Goal: Task Accomplishment & Management: Complete application form

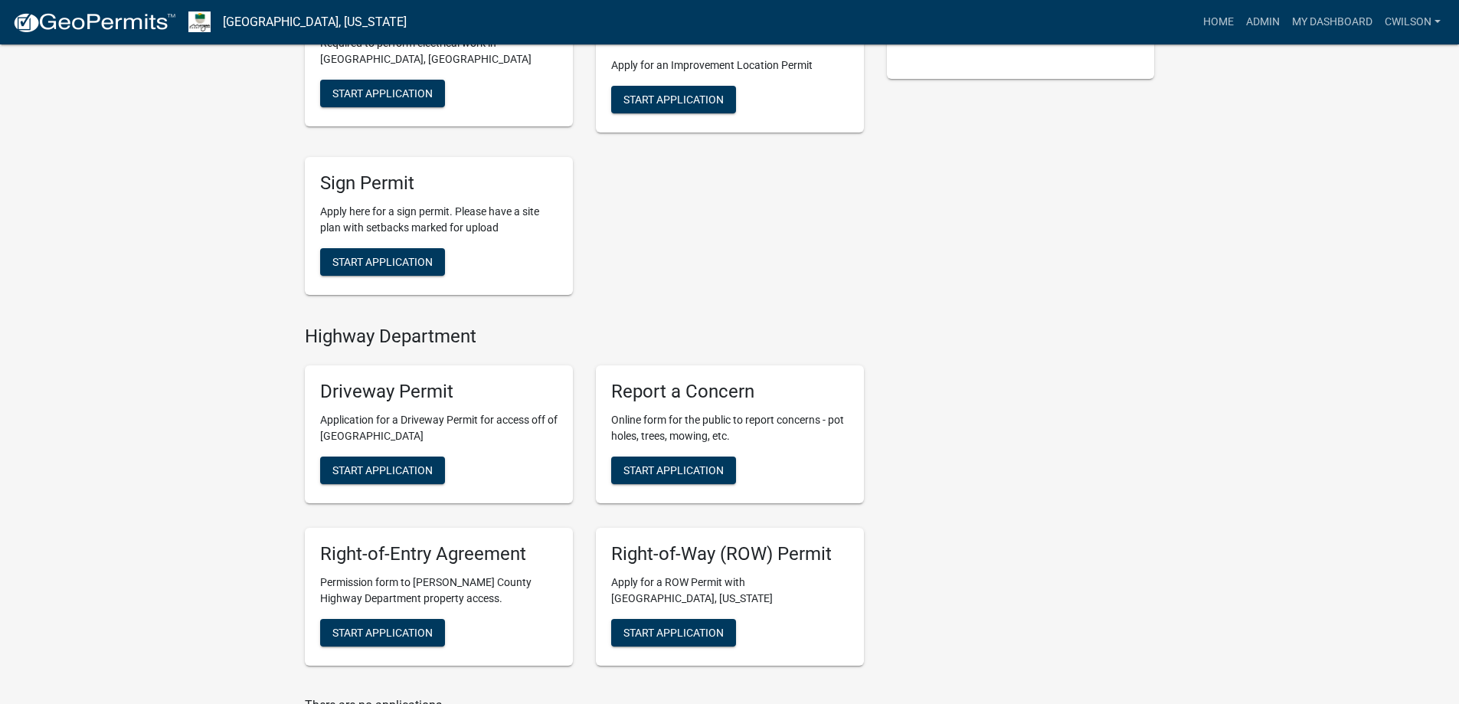
scroll to position [589, 0]
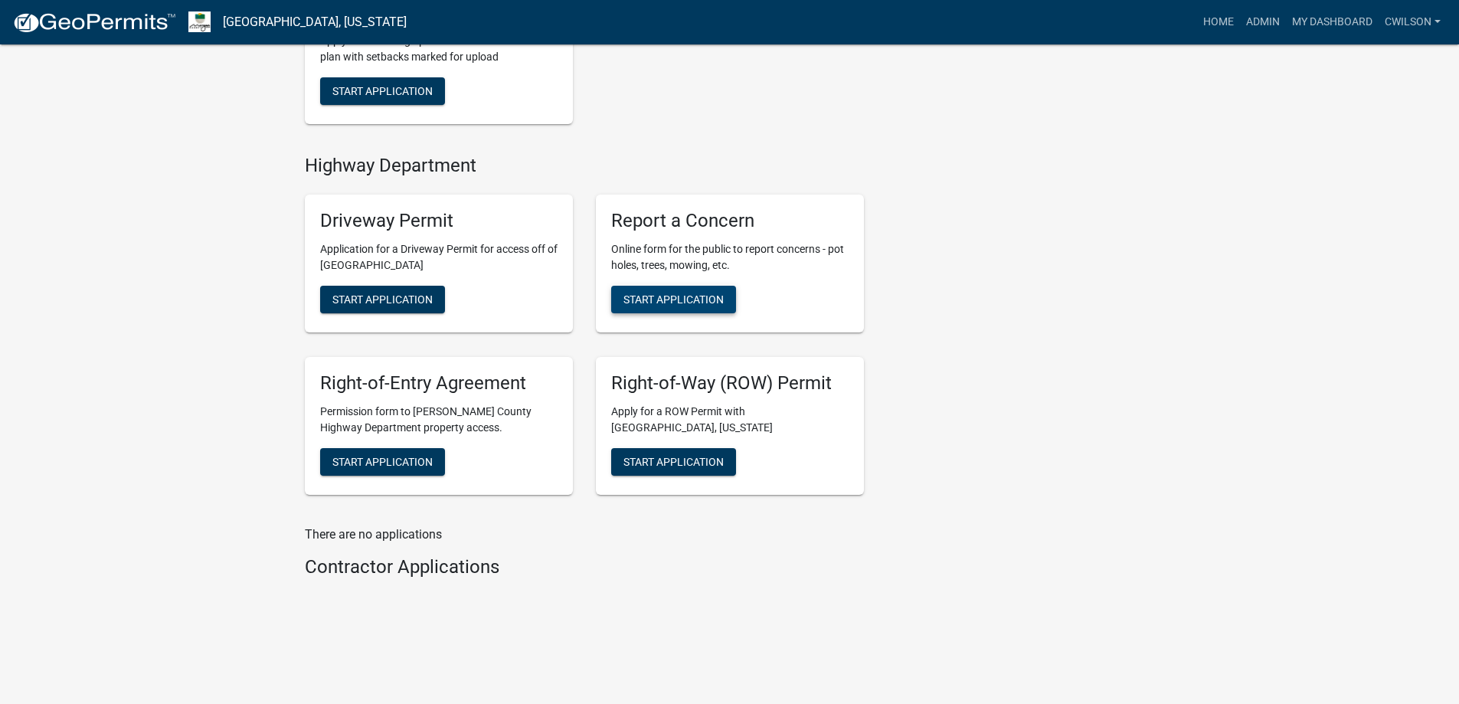
click at [704, 294] on span "Start Application" at bounding box center [673, 299] width 100 height 12
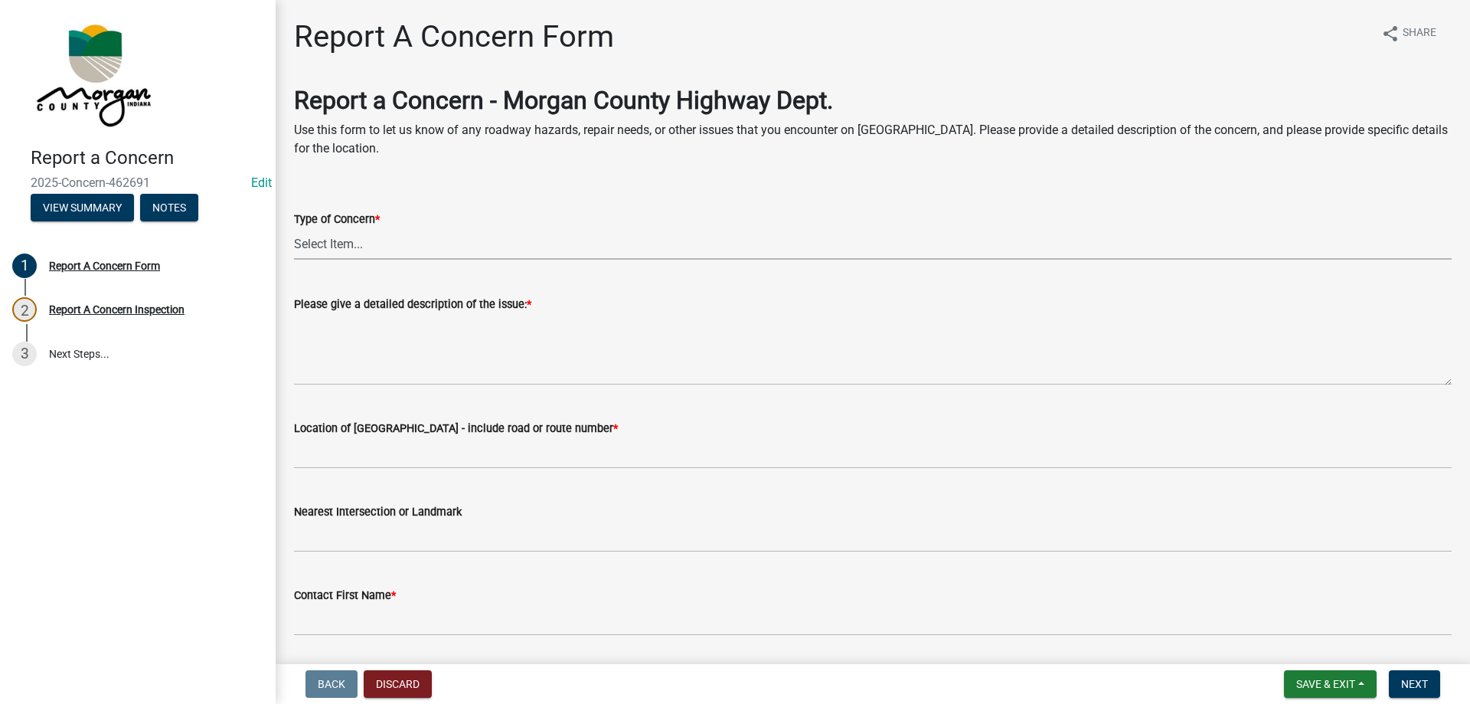
click at [380, 253] on select "Select Item... Pot Hole Patching Ditch Tree Sign Mowing Culvert Other" at bounding box center [873, 243] width 1158 height 31
click at [294, 228] on select "Select Item... Pot Hole Patching Ditch Tree Sign Mowing Culvert Other" at bounding box center [873, 243] width 1158 height 31
select select "3582e9dc-d8cd-4526-a2d9-157cc62522fd"
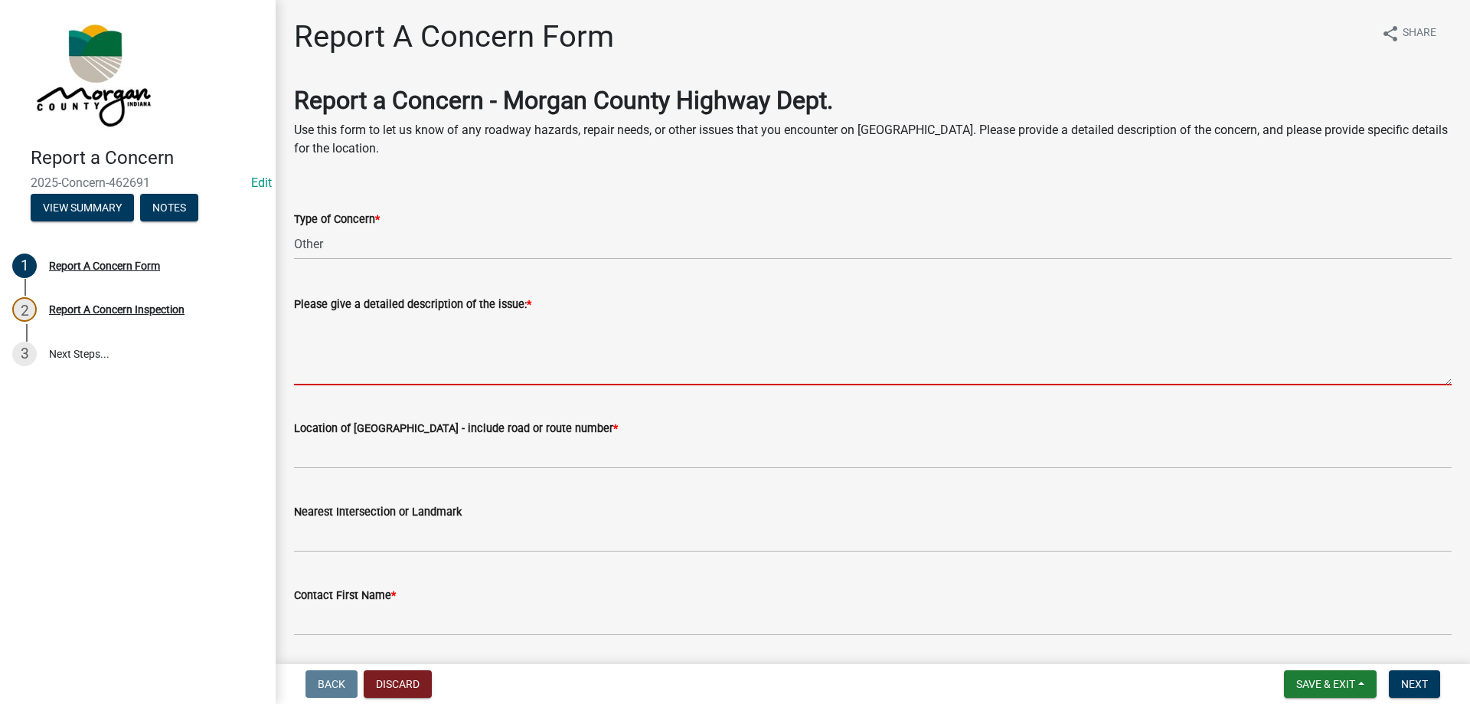
click at [397, 339] on textarea "Please give a detailed description of the issue: *" at bounding box center [873, 349] width 1158 height 72
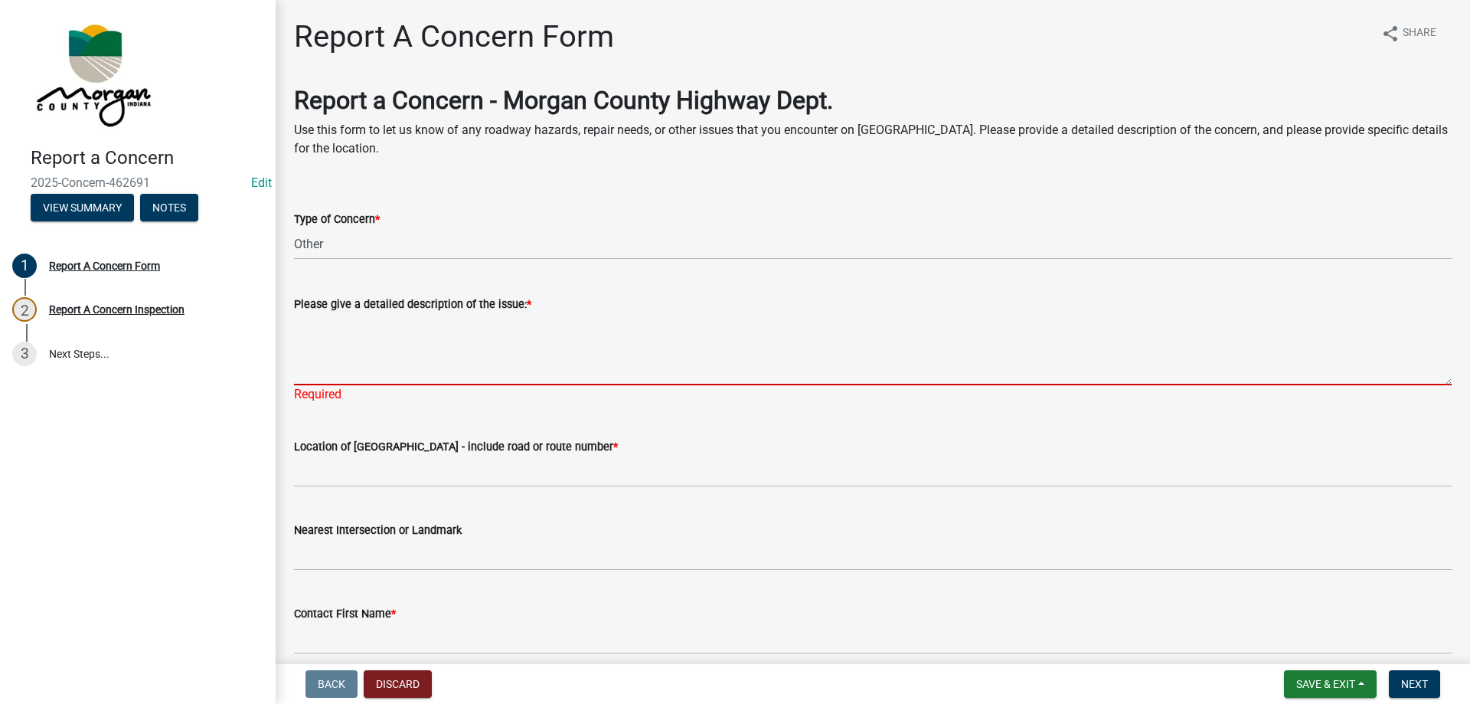
click at [320, 330] on textarea "Please give a detailed description of the issue: *" at bounding box center [873, 349] width 1158 height 72
paste textarea "[PERSON_NAME] - [PHONE_NUMBER] - Reported that she cannot see well enough to ba…"
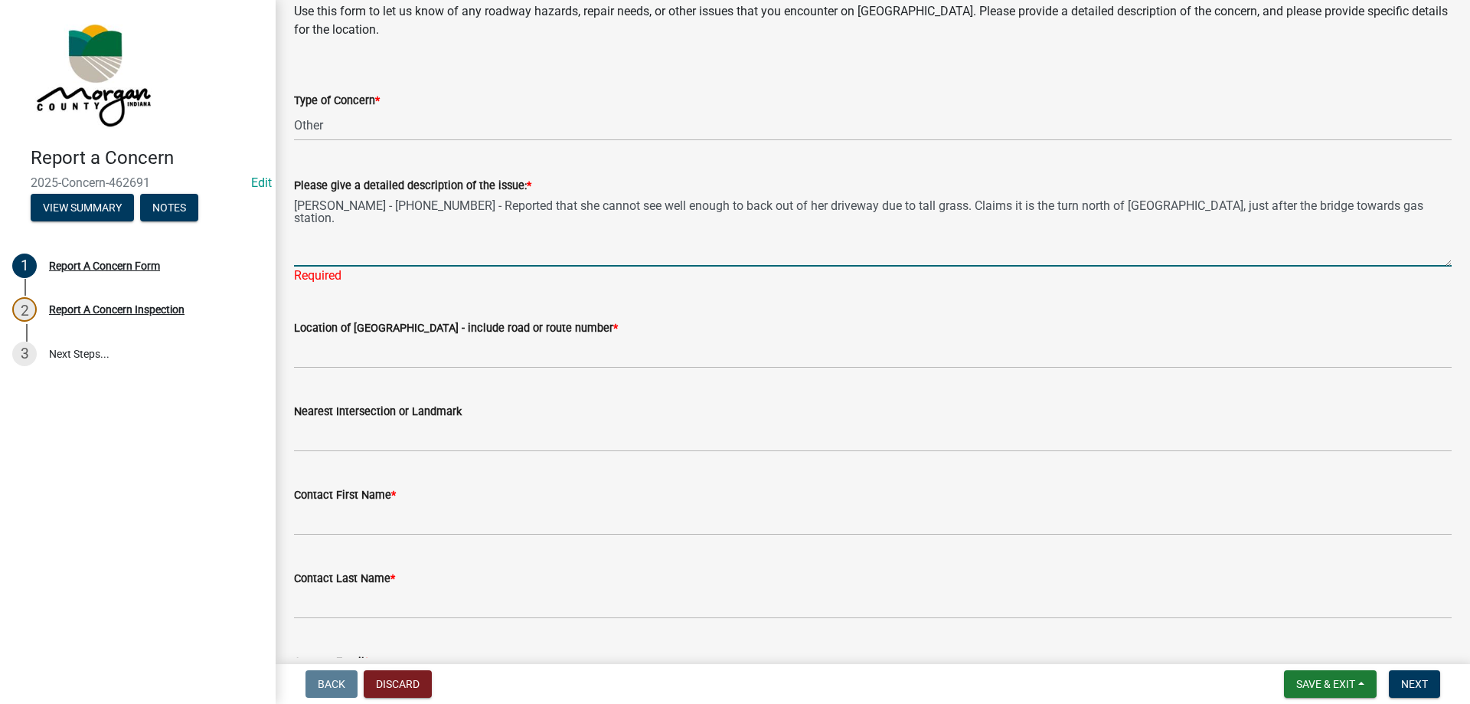
scroll to position [153, 0]
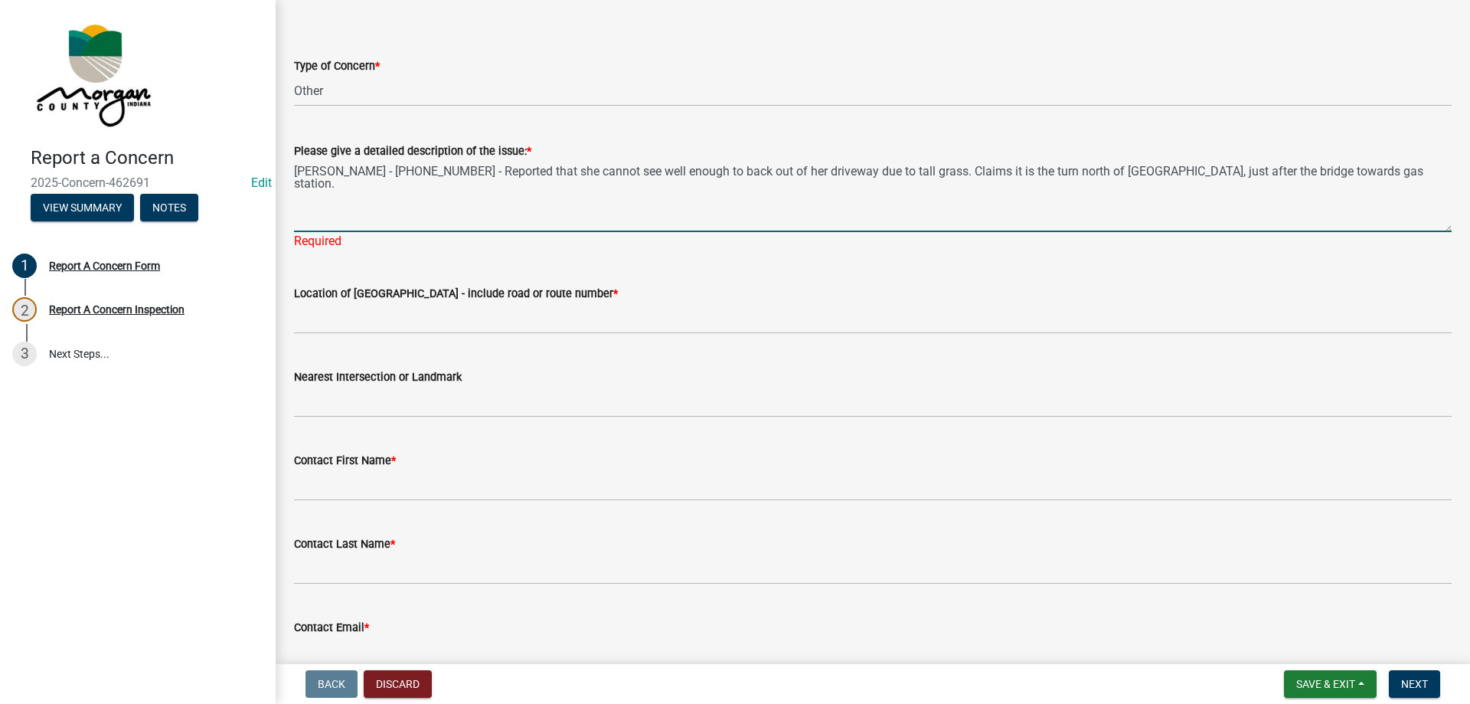
type textarea "[PERSON_NAME] - [PHONE_NUMBER] - Reported that she cannot see well enough to ba…"
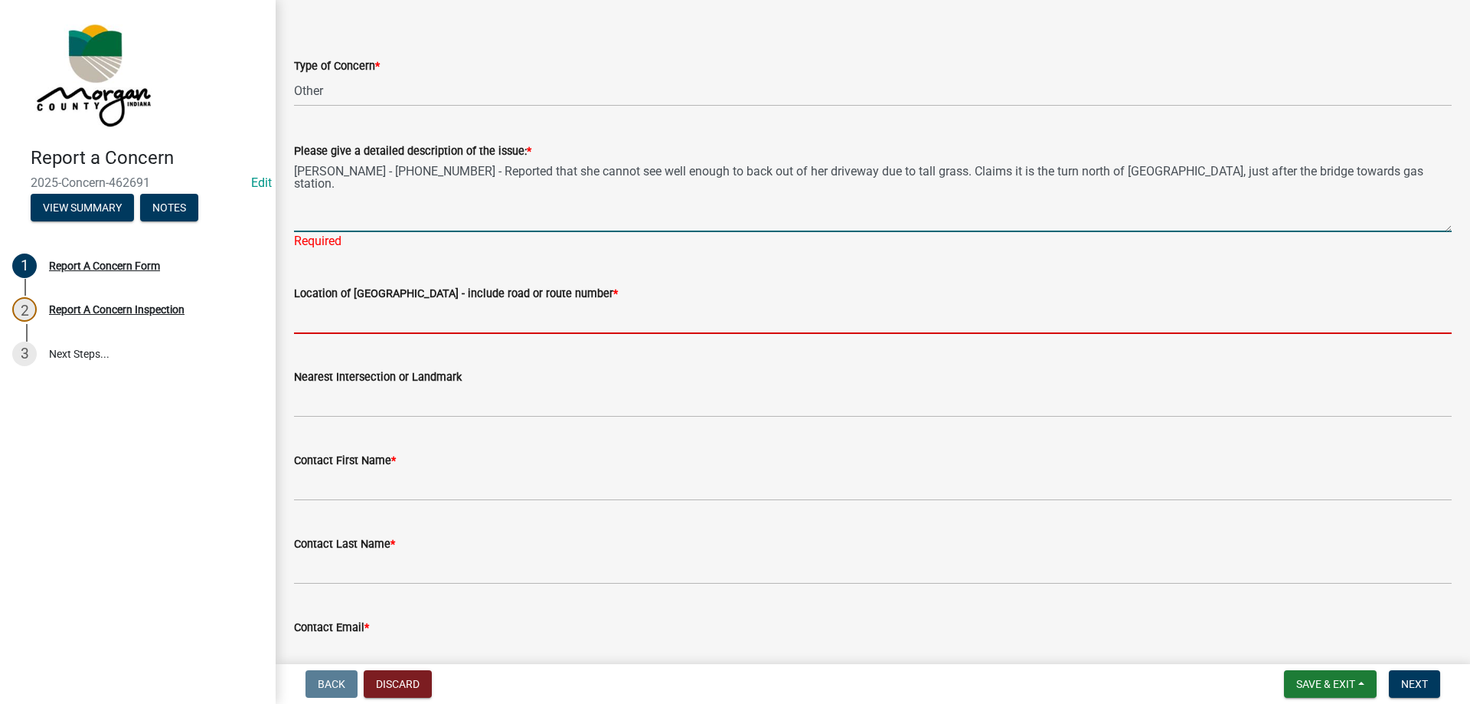
click at [378, 312] on input "Location of [GEOGRAPHIC_DATA] - include road or route number *" at bounding box center [873, 317] width 1158 height 31
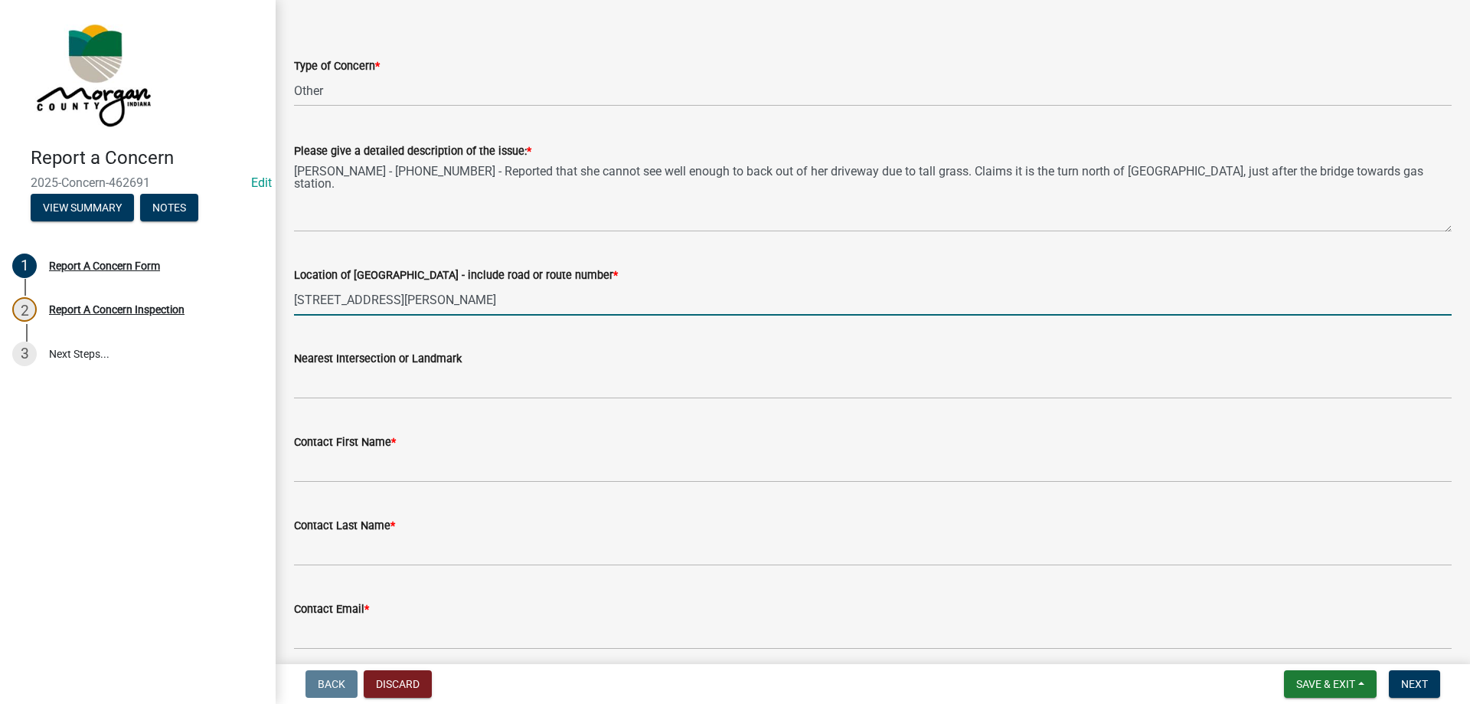
type input "[STREET_ADDRESS][PERSON_NAME]"
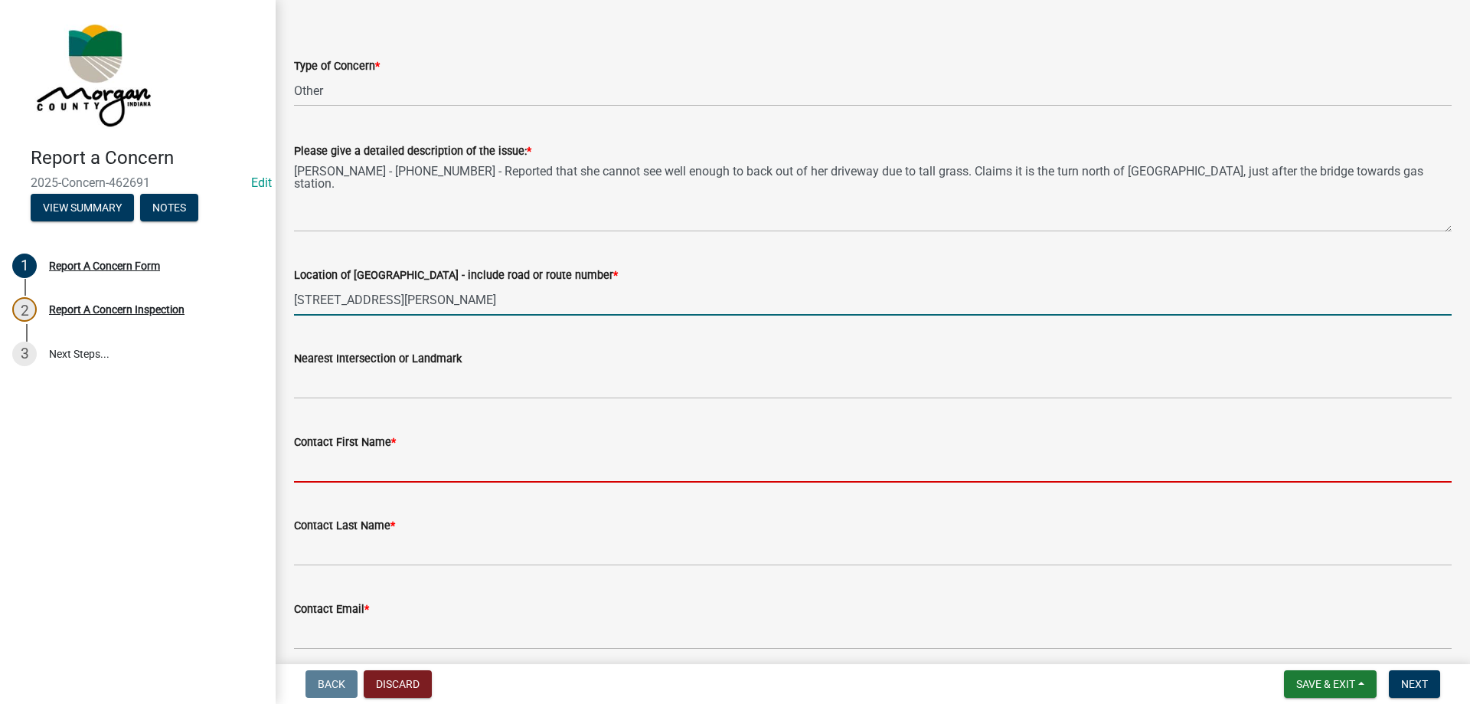
click at [401, 469] on input "Contact First Name *" at bounding box center [873, 466] width 1158 height 31
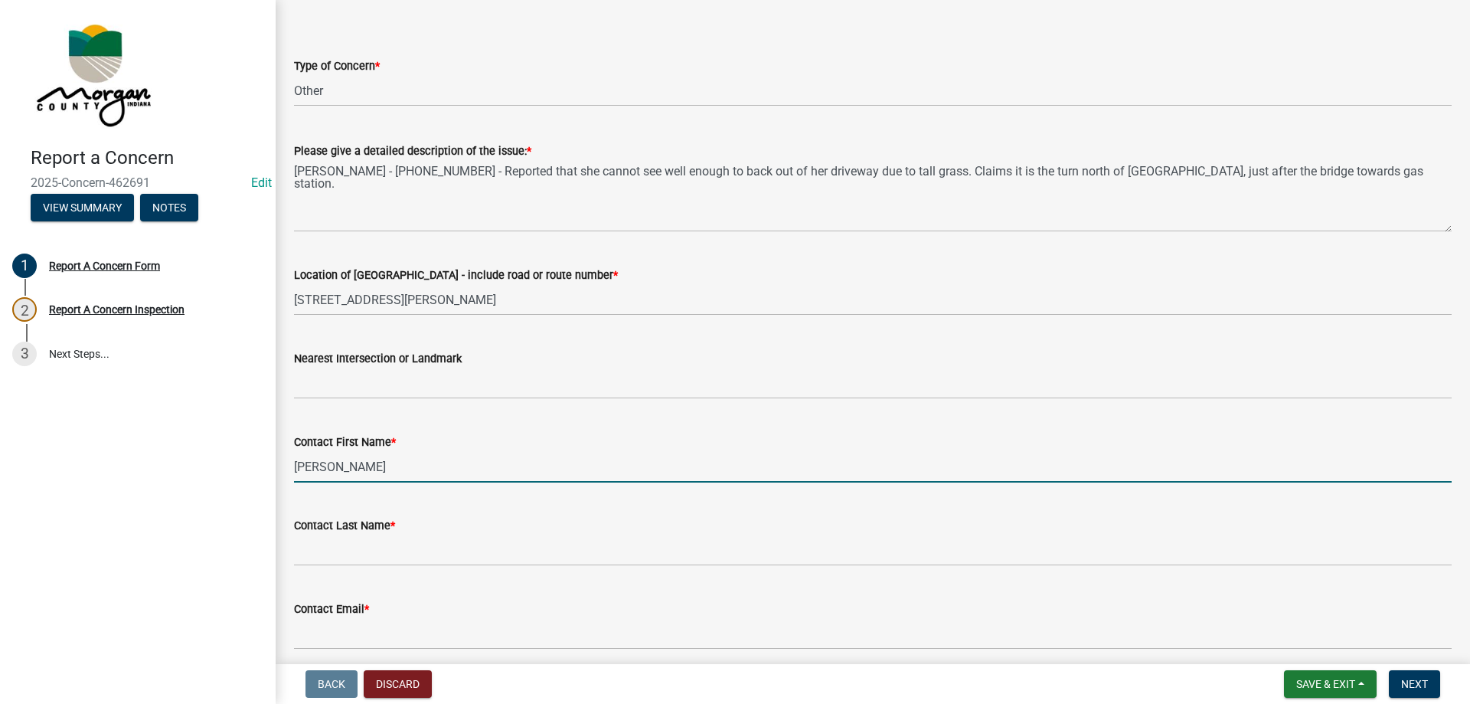
type input "[PERSON_NAME]"
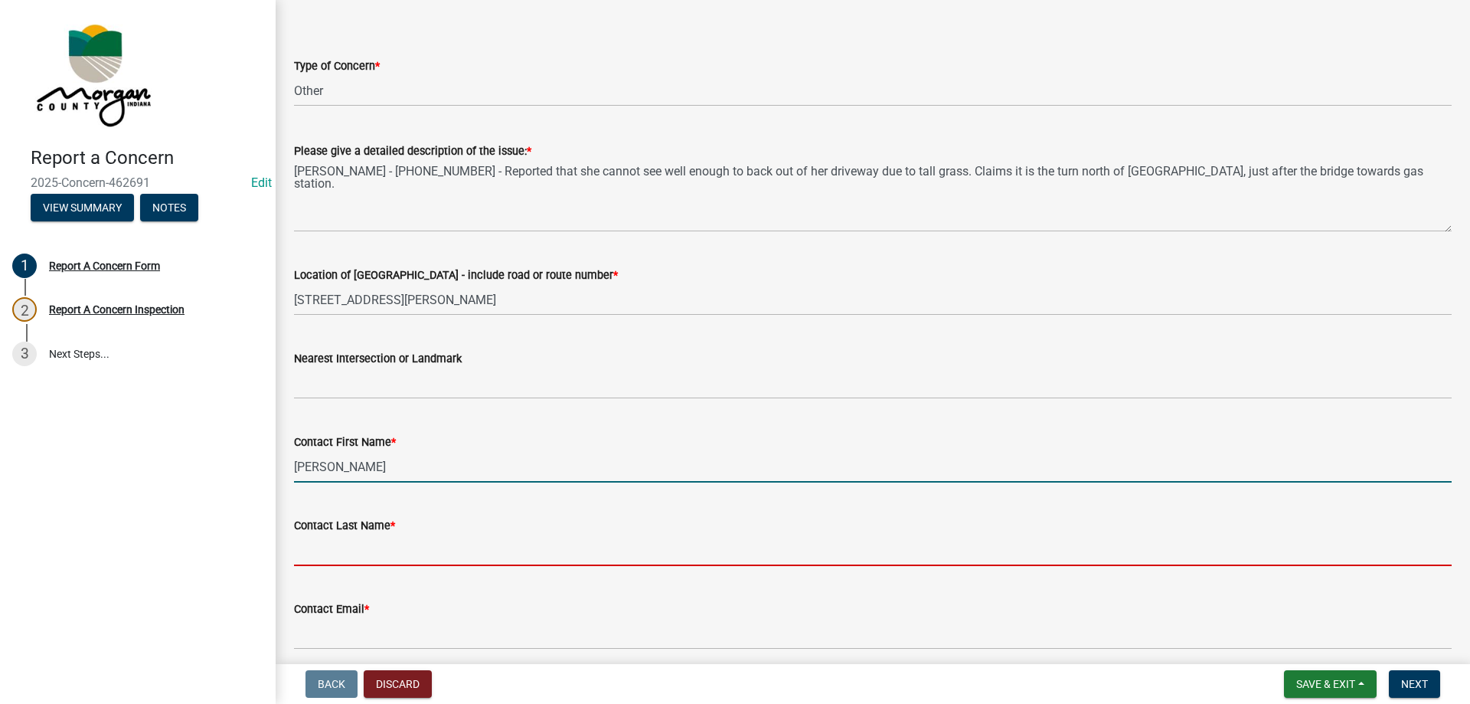
click at [386, 541] on input "Contact Last Name *" at bounding box center [873, 549] width 1158 height 31
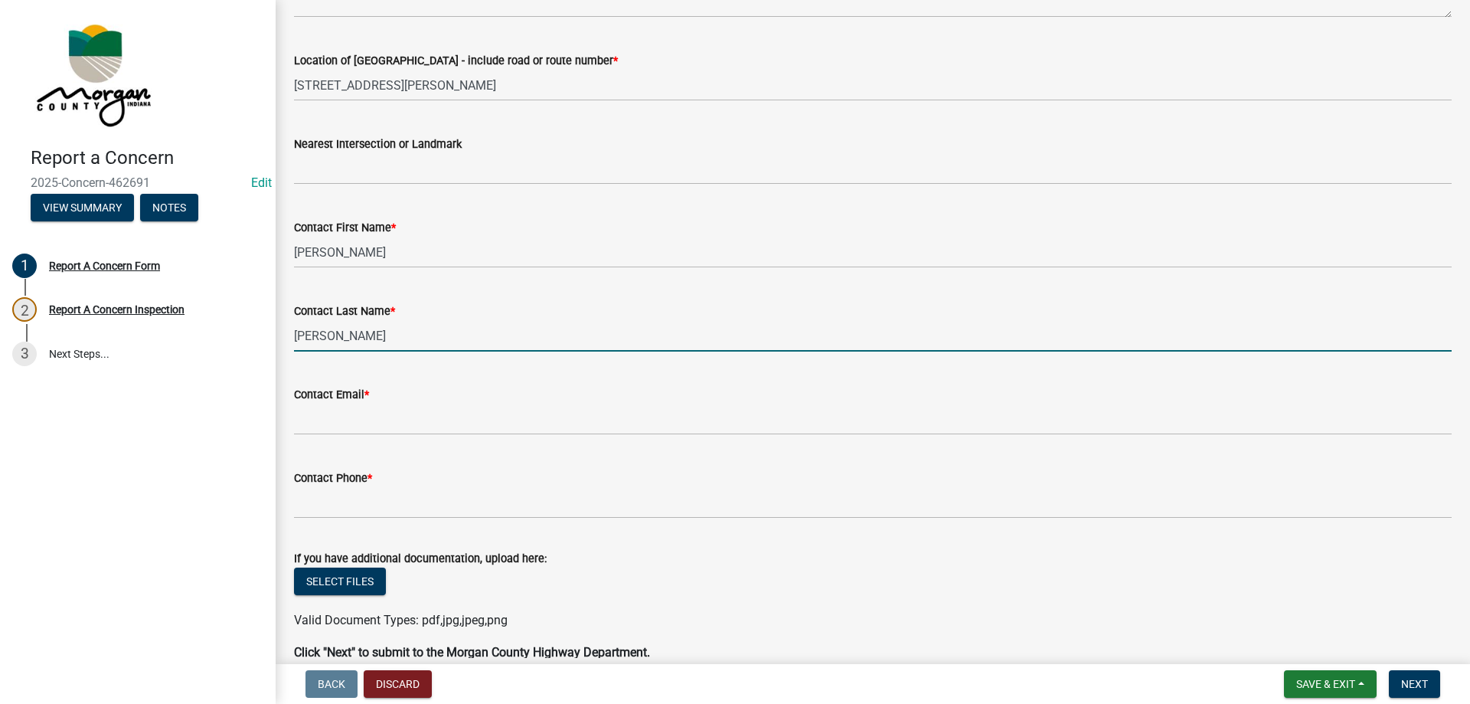
scroll to position [383, 0]
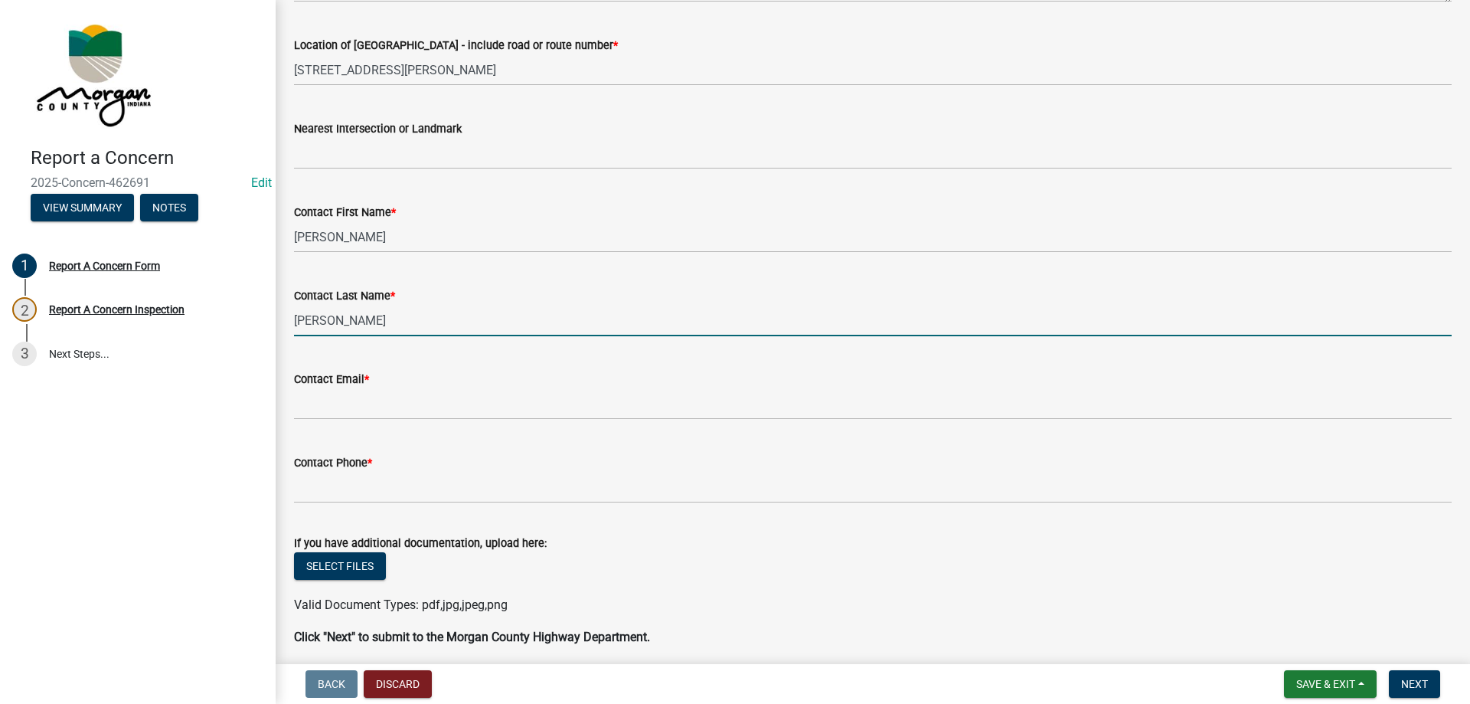
type input "[PERSON_NAME]"
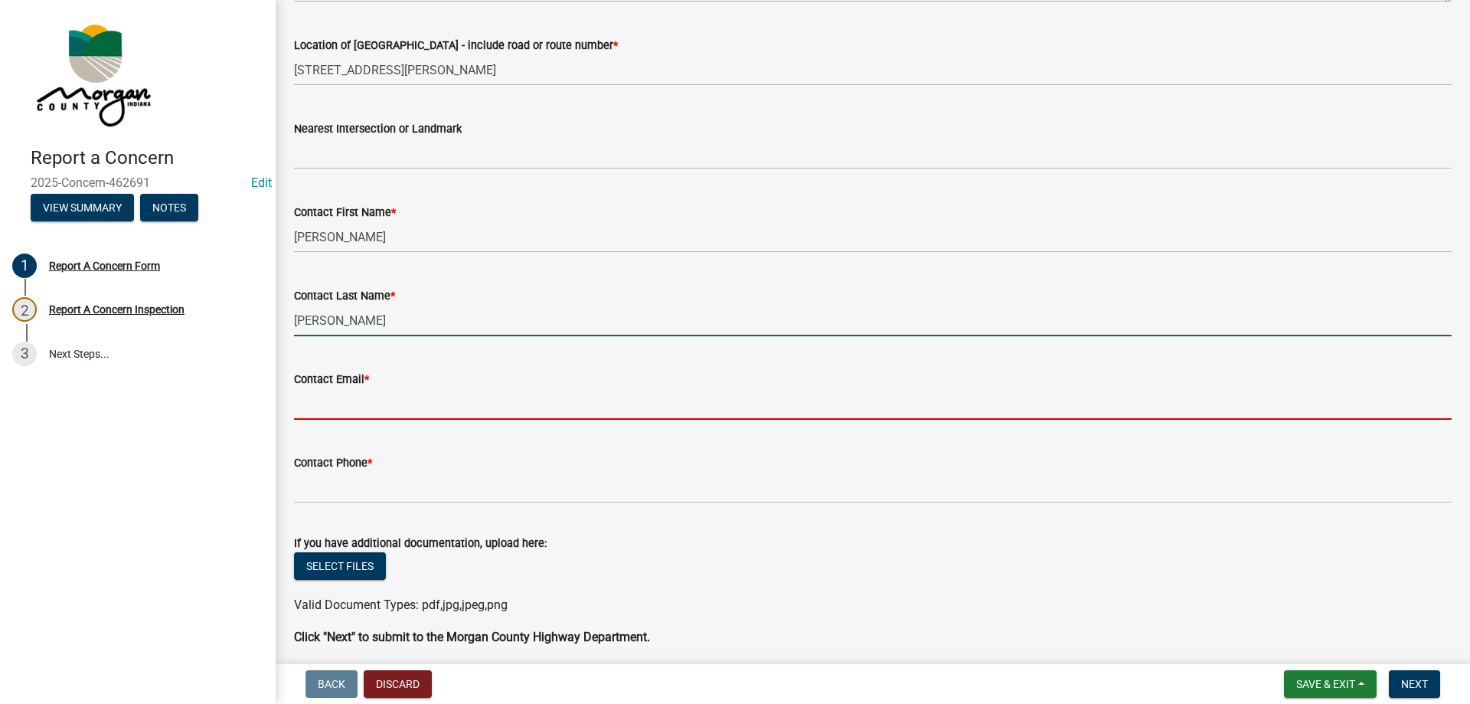
click at [376, 406] on input "Contact Email *" at bounding box center [873, 403] width 1158 height 31
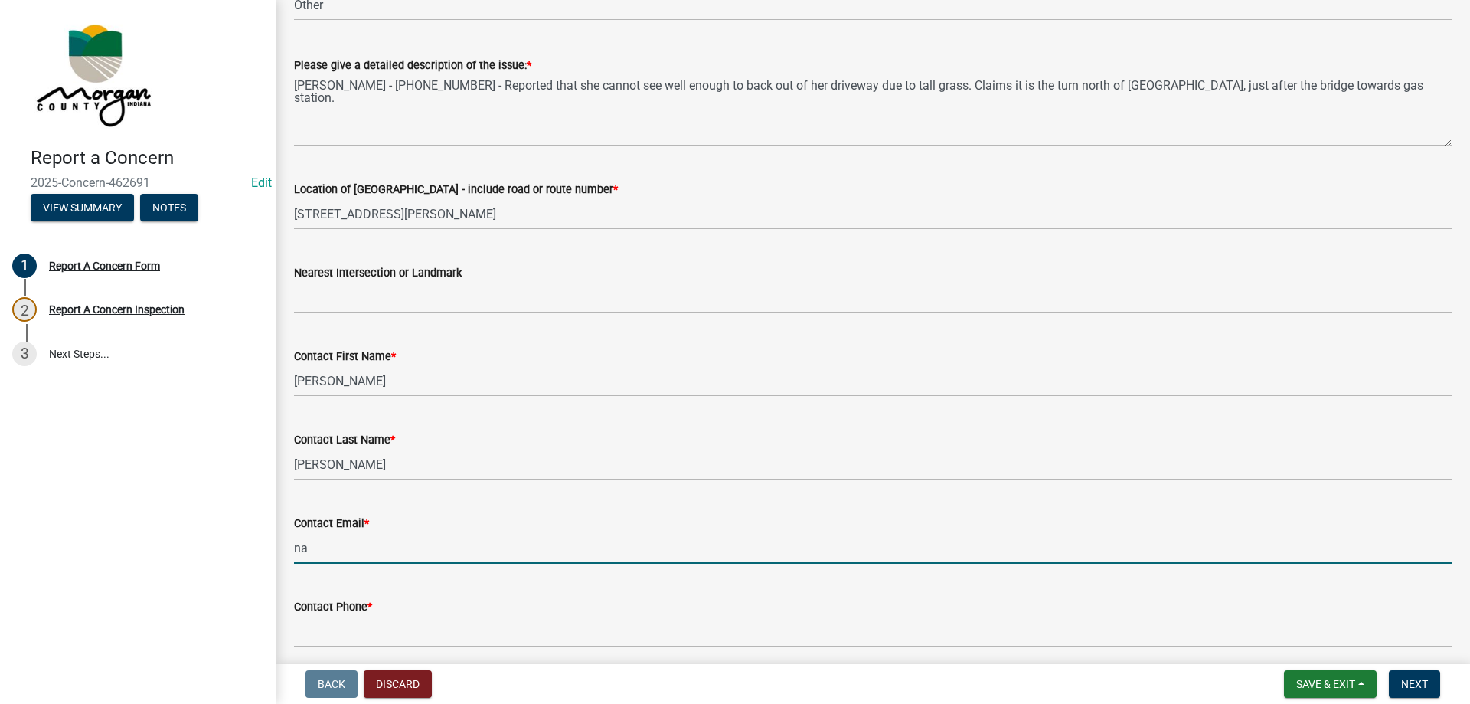
scroll to position [230, 0]
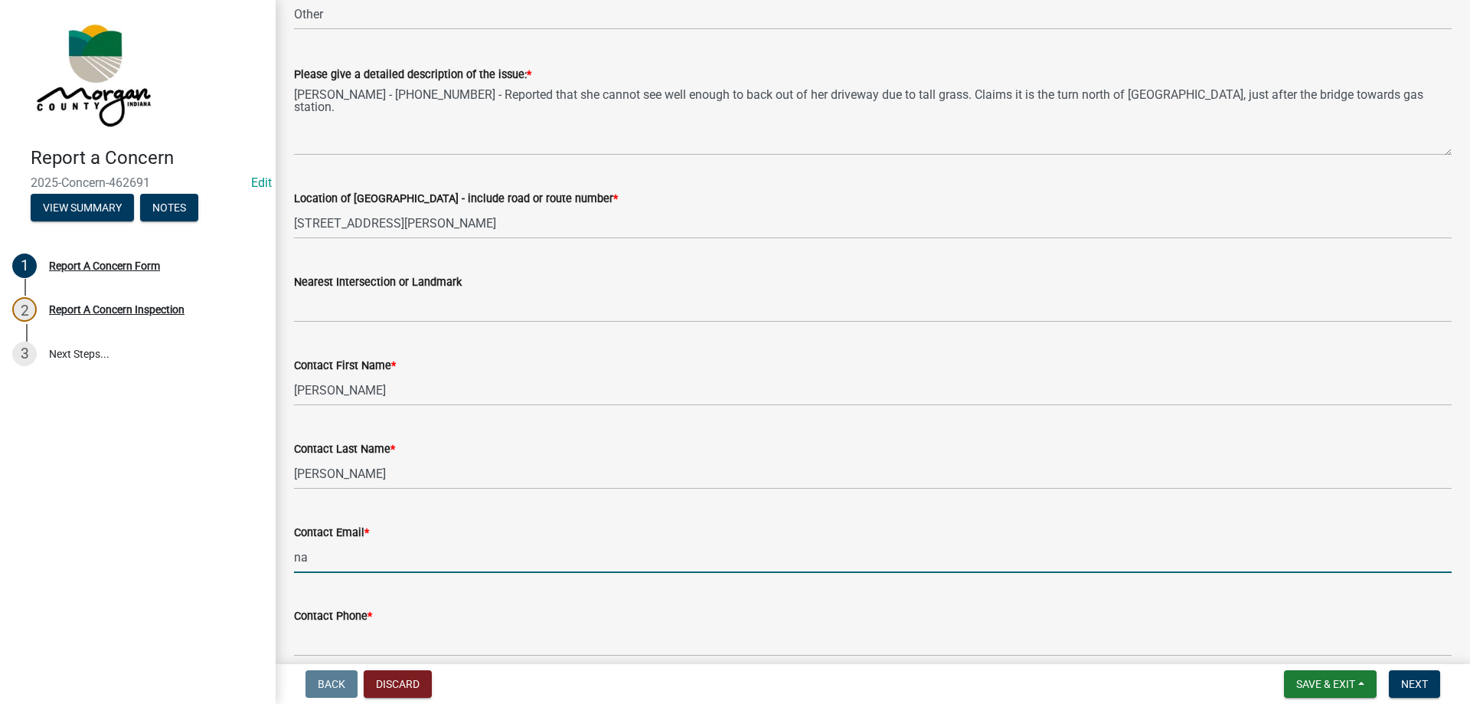
type input "[EMAIL_ADDRESS][DOMAIN_NAME]"
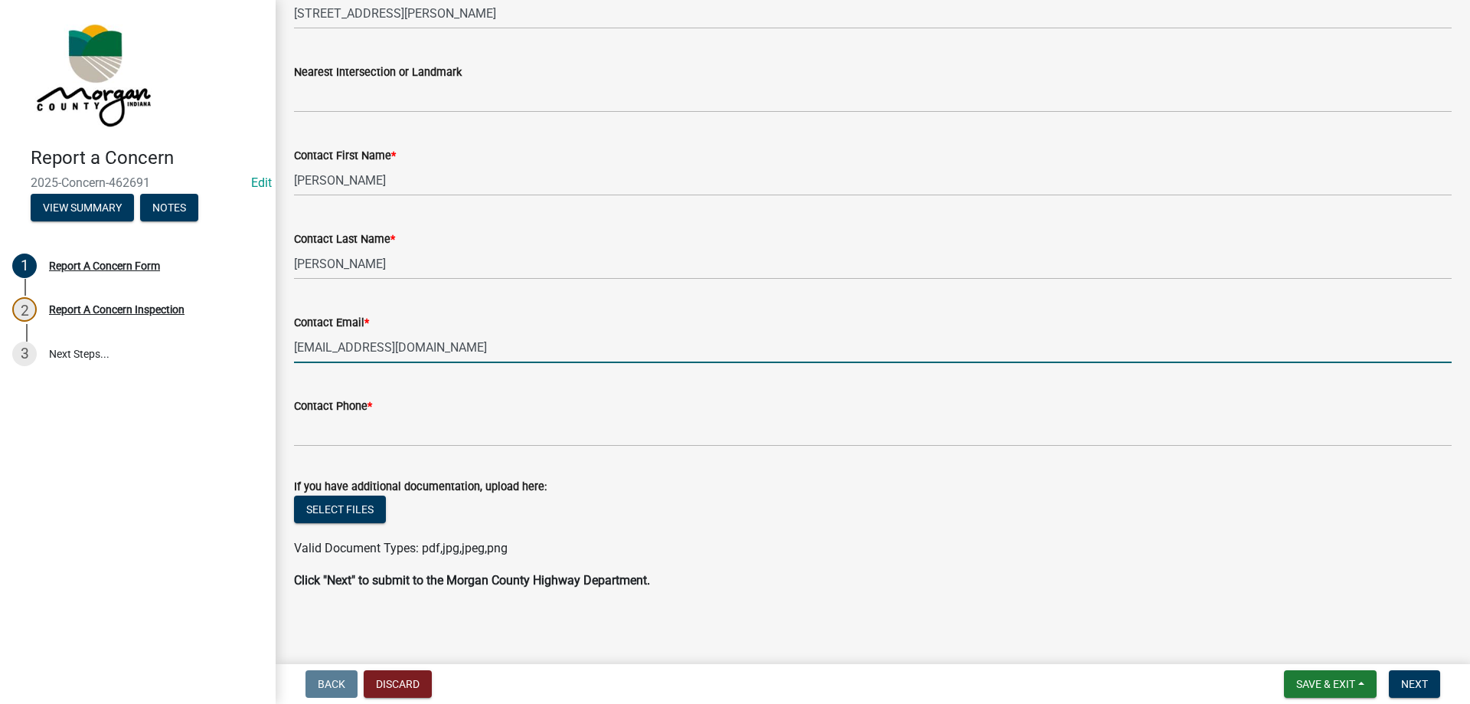
scroll to position [443, 0]
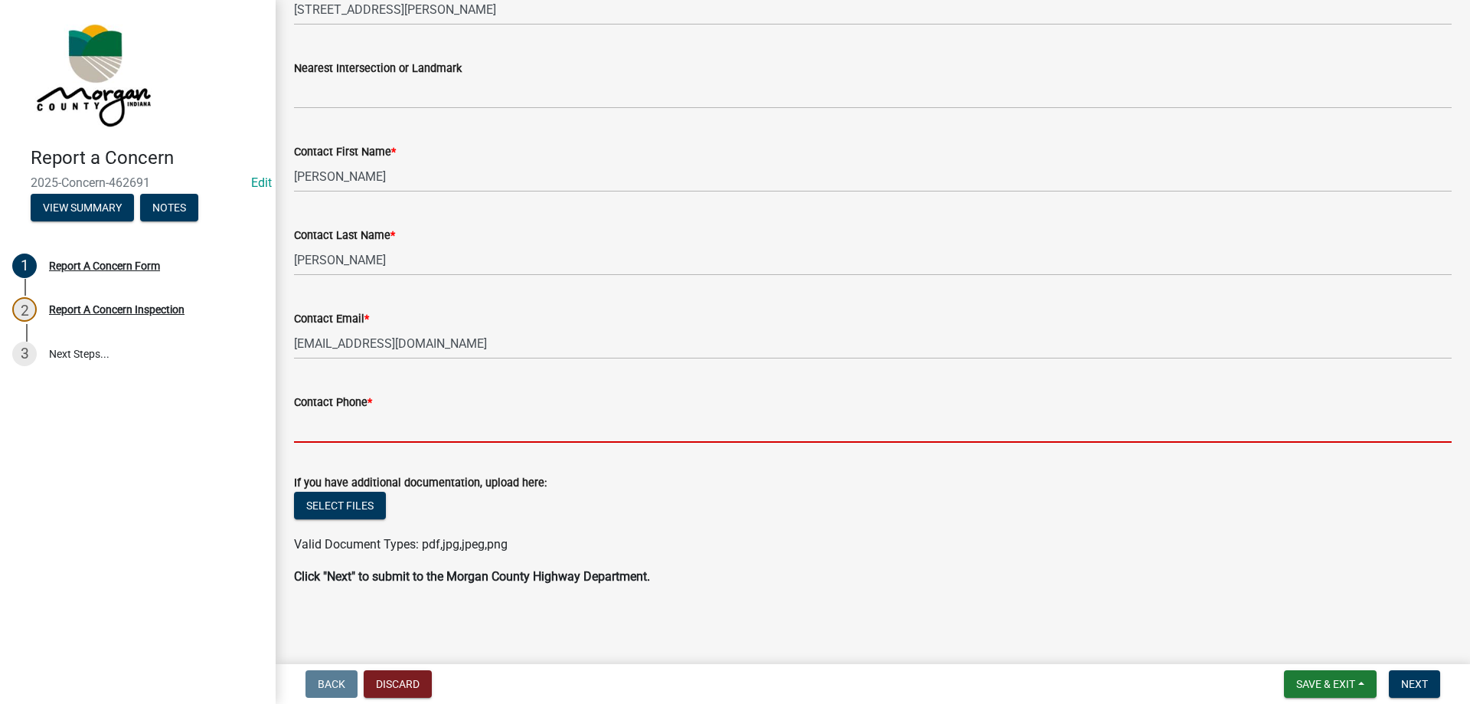
click at [345, 423] on input "Contact Phone *" at bounding box center [873, 426] width 1158 height 31
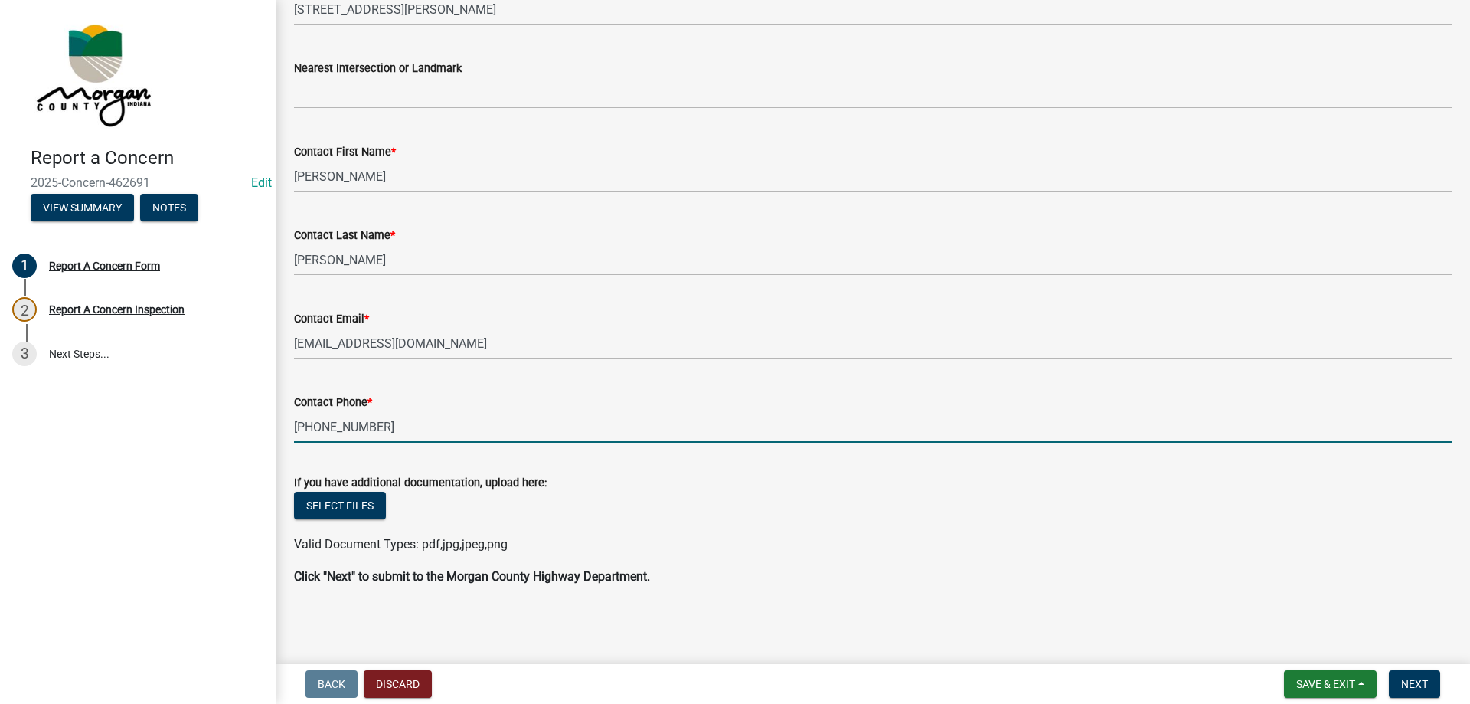
type input "[PHONE_NUMBER]"
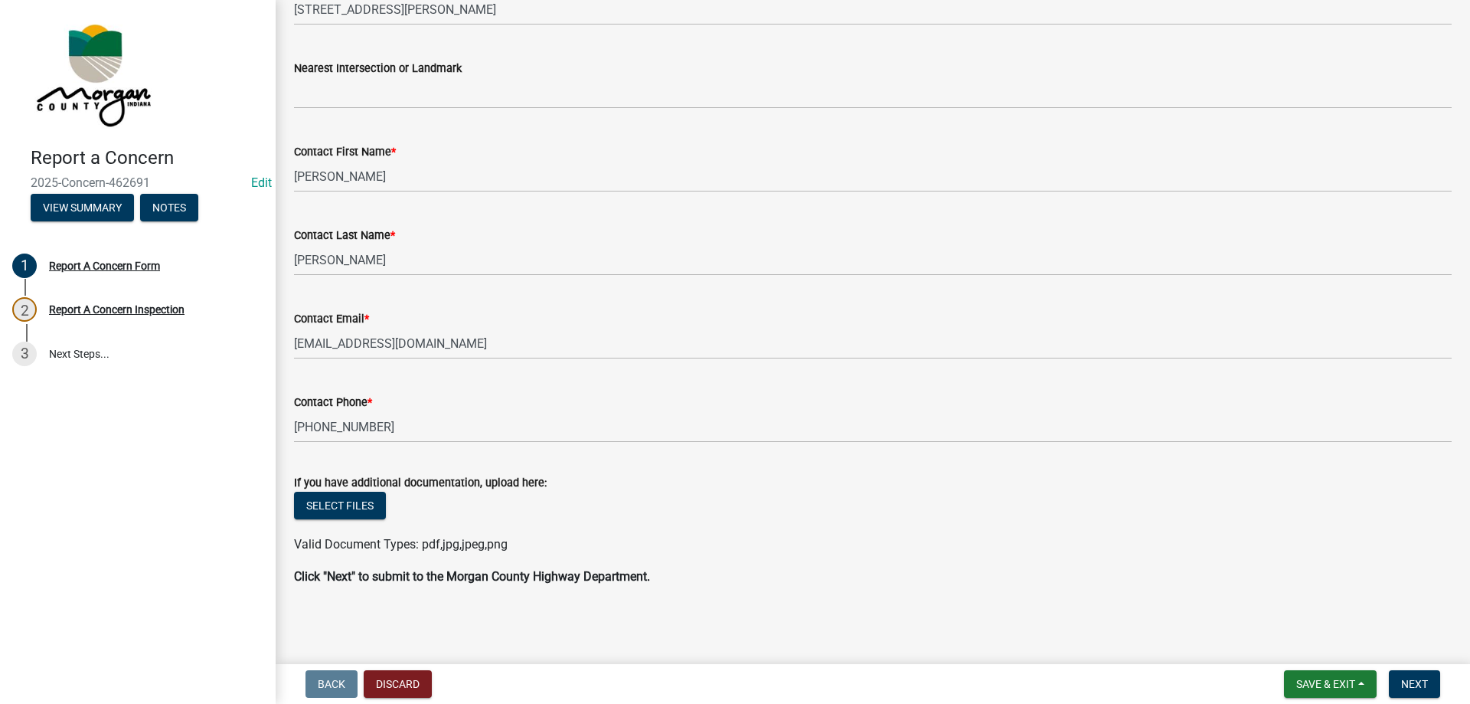
click at [887, 511] on div "Select files" at bounding box center [873, 507] width 1158 height 31
click at [1414, 682] on span "Next" at bounding box center [1414, 684] width 27 height 12
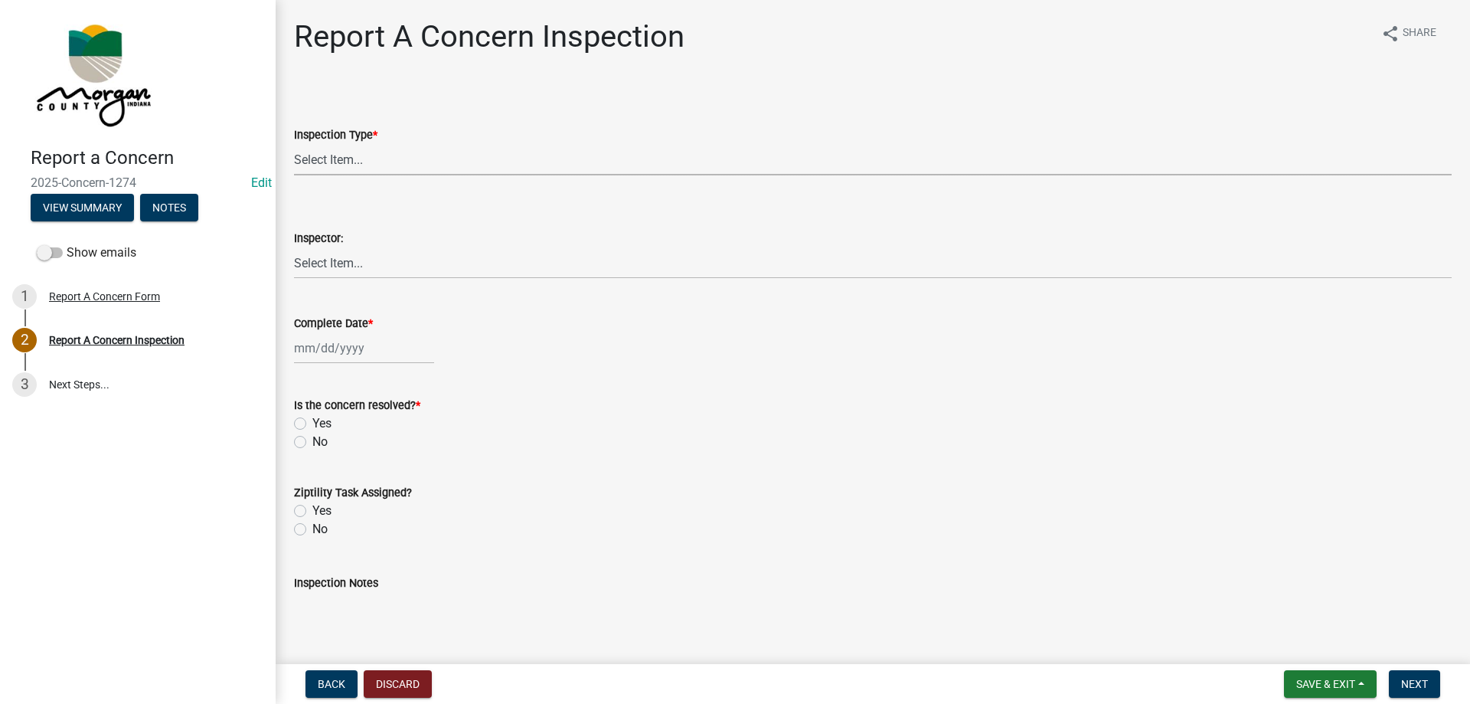
click at [358, 148] on select "Select Item... Pot Hole Patching Ditch Tree Sign Mowing Culvert Other" at bounding box center [873, 159] width 1158 height 31
click at [294, 144] on select "Select Item... Pot Hole Patching Ditch Tree Sign Mowing Culvert Other" at bounding box center [873, 159] width 1158 height 31
select select "3582e9dc-d8cd-4526-a2d9-157cc62522fd"
click at [362, 260] on select "Select Item... [PERSON_NAME] [PERSON_NAME] [PERSON_NAME] [PERSON_NAME] [PERSON_…" at bounding box center [873, 262] width 1158 height 31
click at [294, 247] on select "Select Item... [PERSON_NAME] [PERSON_NAME] [PERSON_NAME] [PERSON_NAME] [PERSON_…" at bounding box center [873, 262] width 1158 height 31
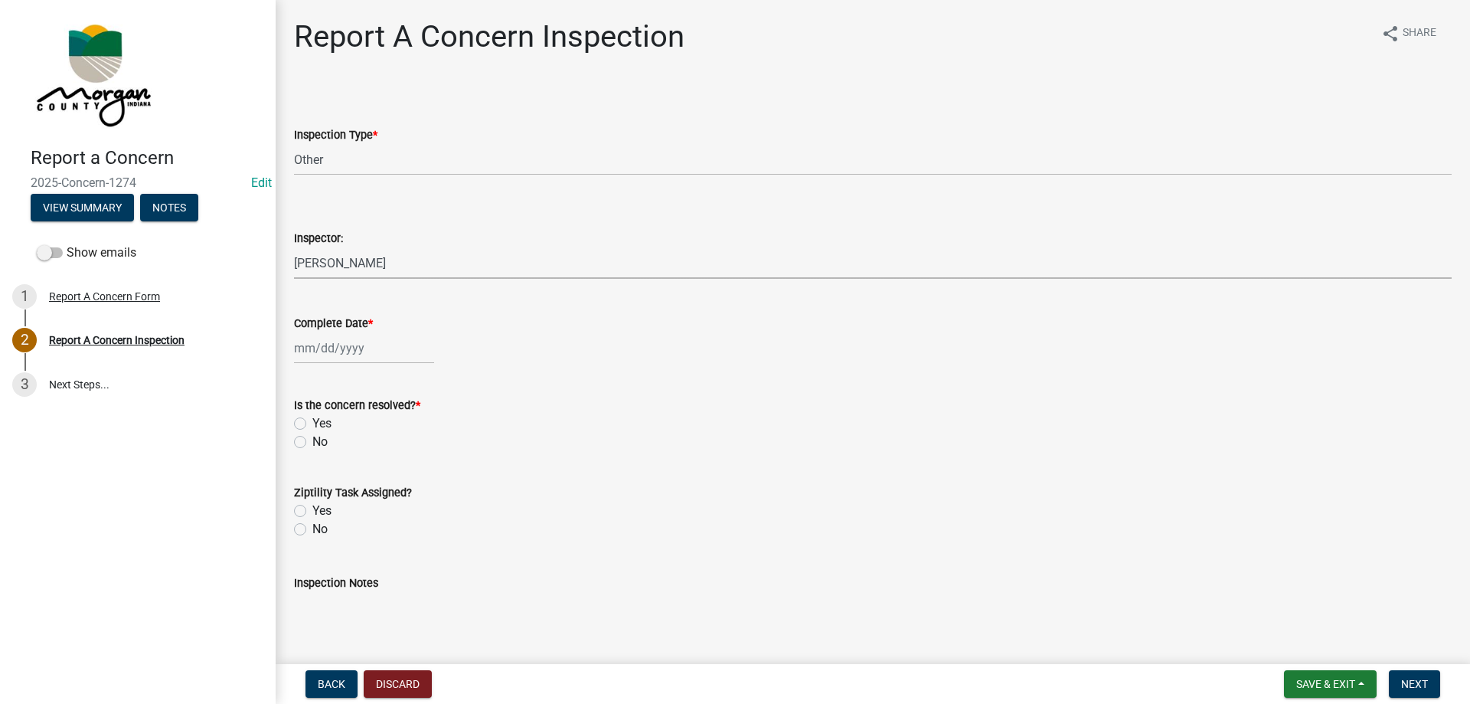
select select "742eb044-fc58-4034-b35e-1550e746fcda"
select select "8"
select select "2025"
click at [357, 352] on div "[PERSON_NAME] Feb Mar Apr [PERSON_NAME][DATE] Oct Nov [DATE] 1526 1527 1528 152…" at bounding box center [364, 347] width 140 height 31
click at [341, 479] on div "12" at bounding box center [334, 478] width 25 height 25
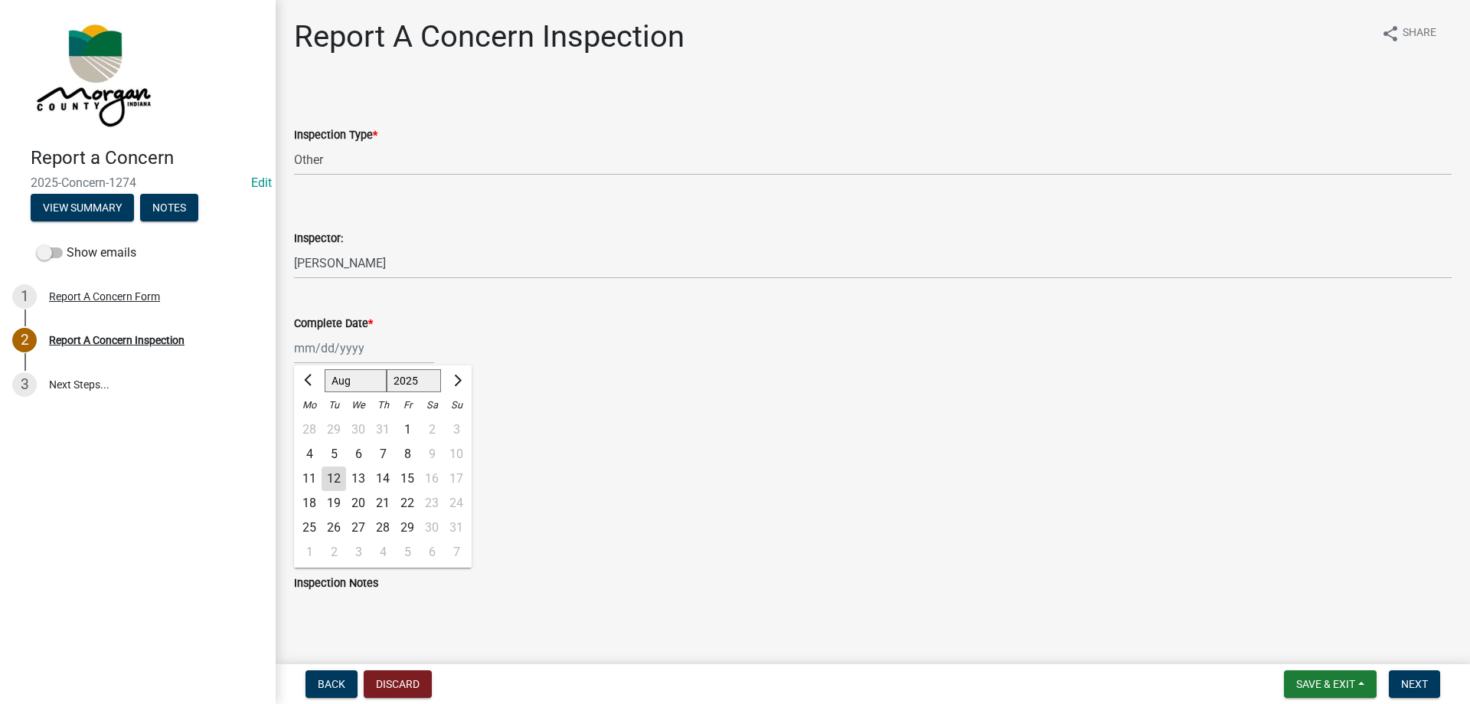
type input "[DATE]"
click at [328, 426] on label "Yes" at bounding box center [321, 423] width 19 height 18
click at [322, 424] on input "Yes" at bounding box center [317, 419] width 10 height 10
radio input "true"
click at [322, 509] on label "Yes" at bounding box center [321, 511] width 19 height 18
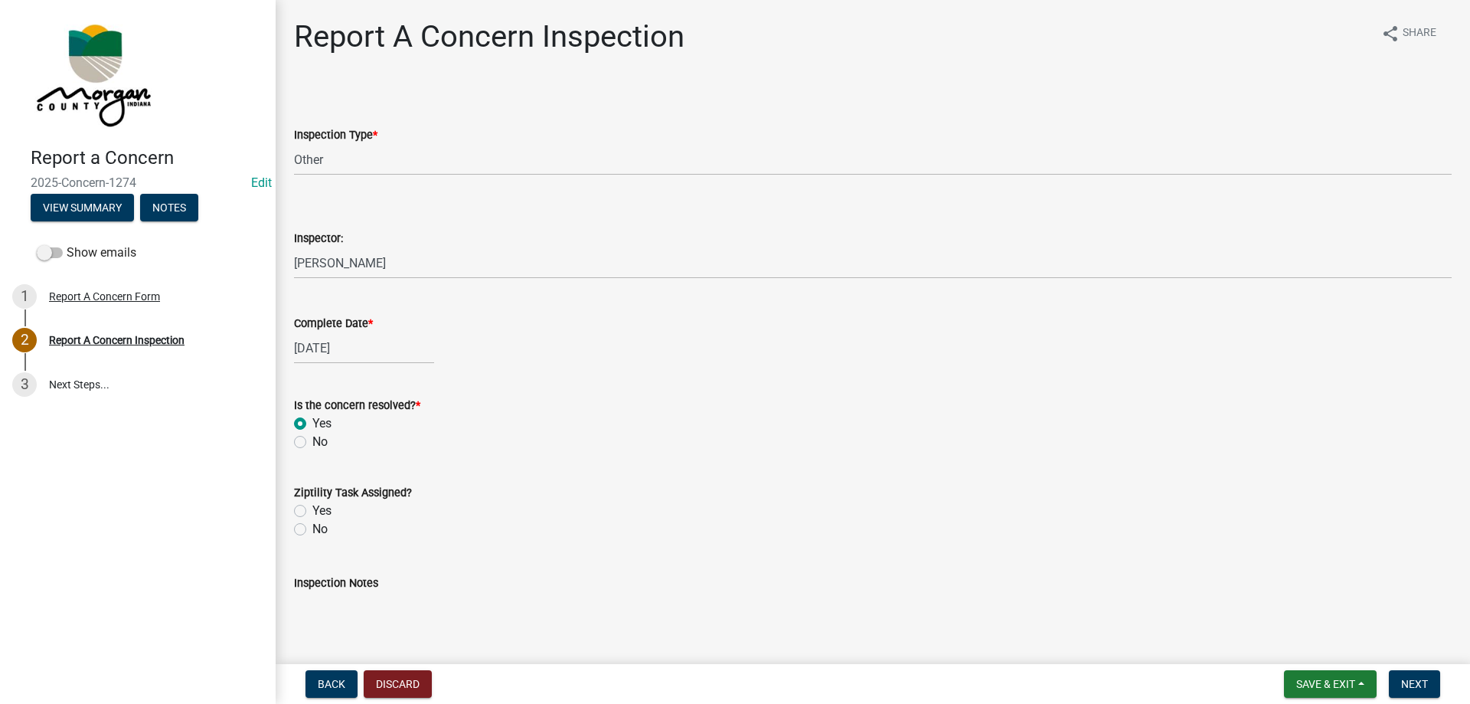
click at [322, 509] on input "Yes" at bounding box center [317, 507] width 10 height 10
radio input "true"
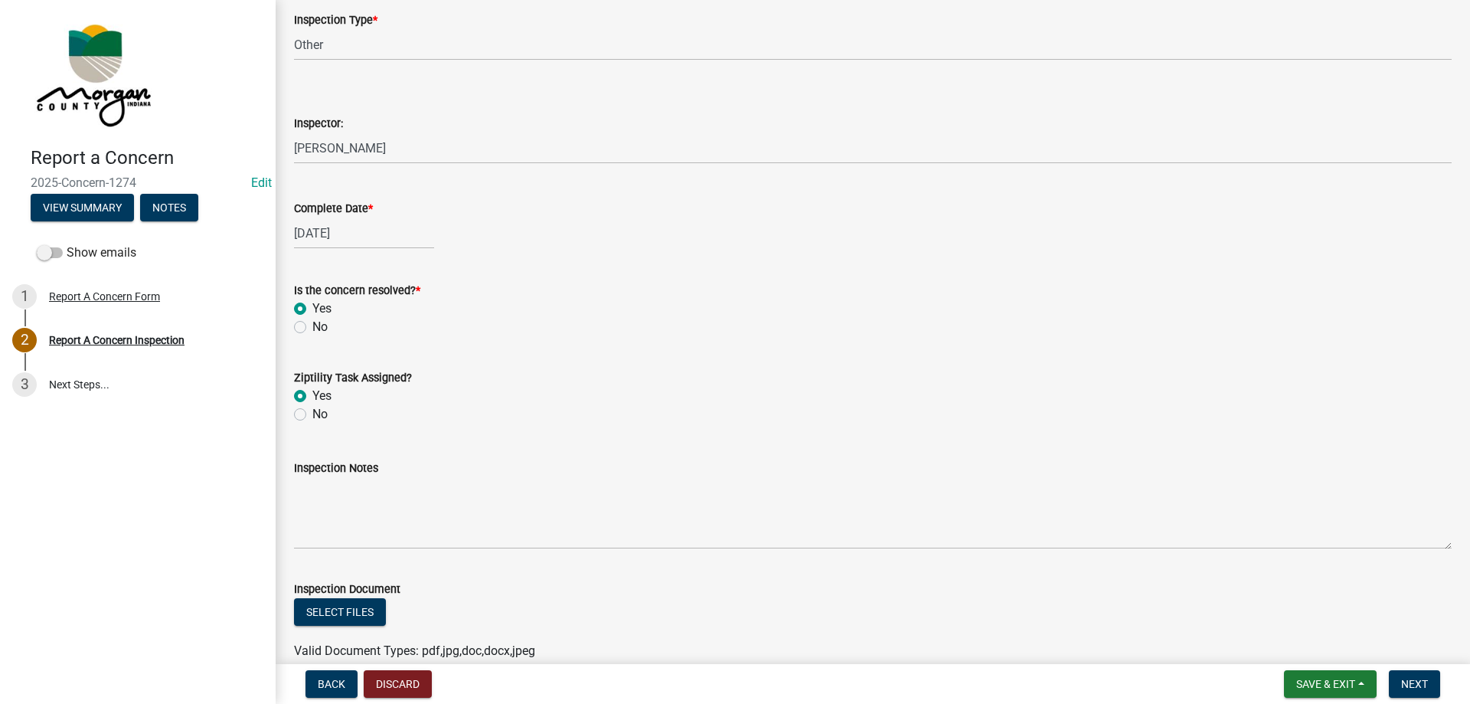
scroll to position [153, 0]
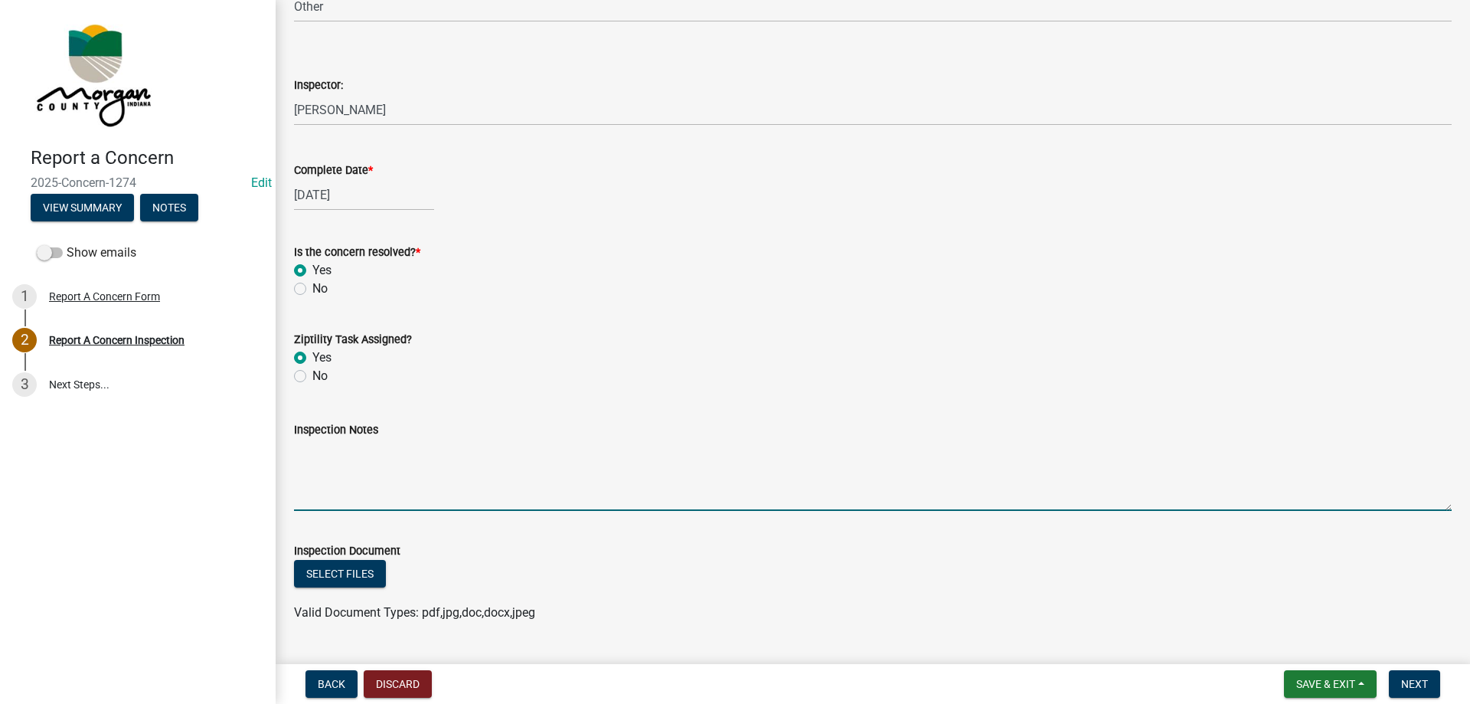
click at [455, 492] on textarea "Inspection Notes" at bounding box center [873, 475] width 1158 height 72
type textarea "Sent to D1 Concern"
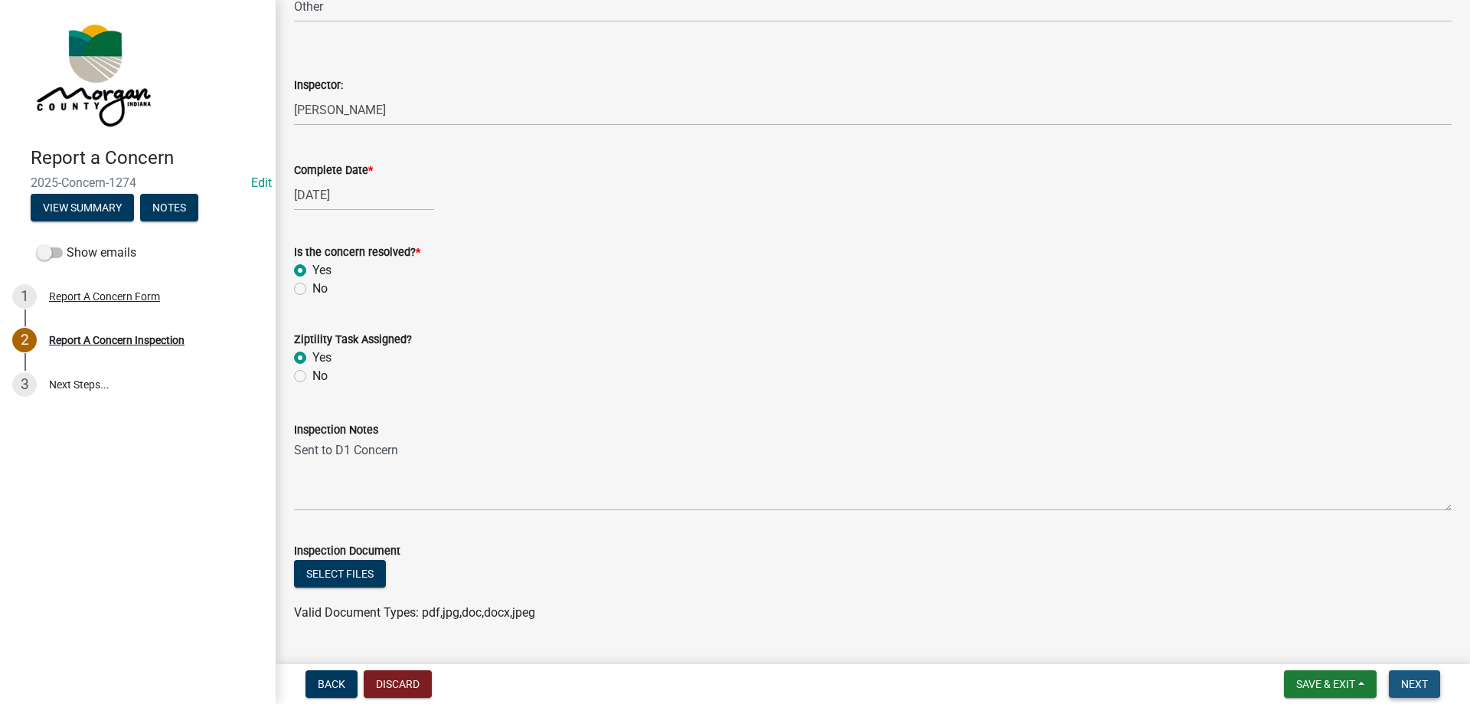
click at [1414, 679] on span "Next" at bounding box center [1414, 684] width 27 height 12
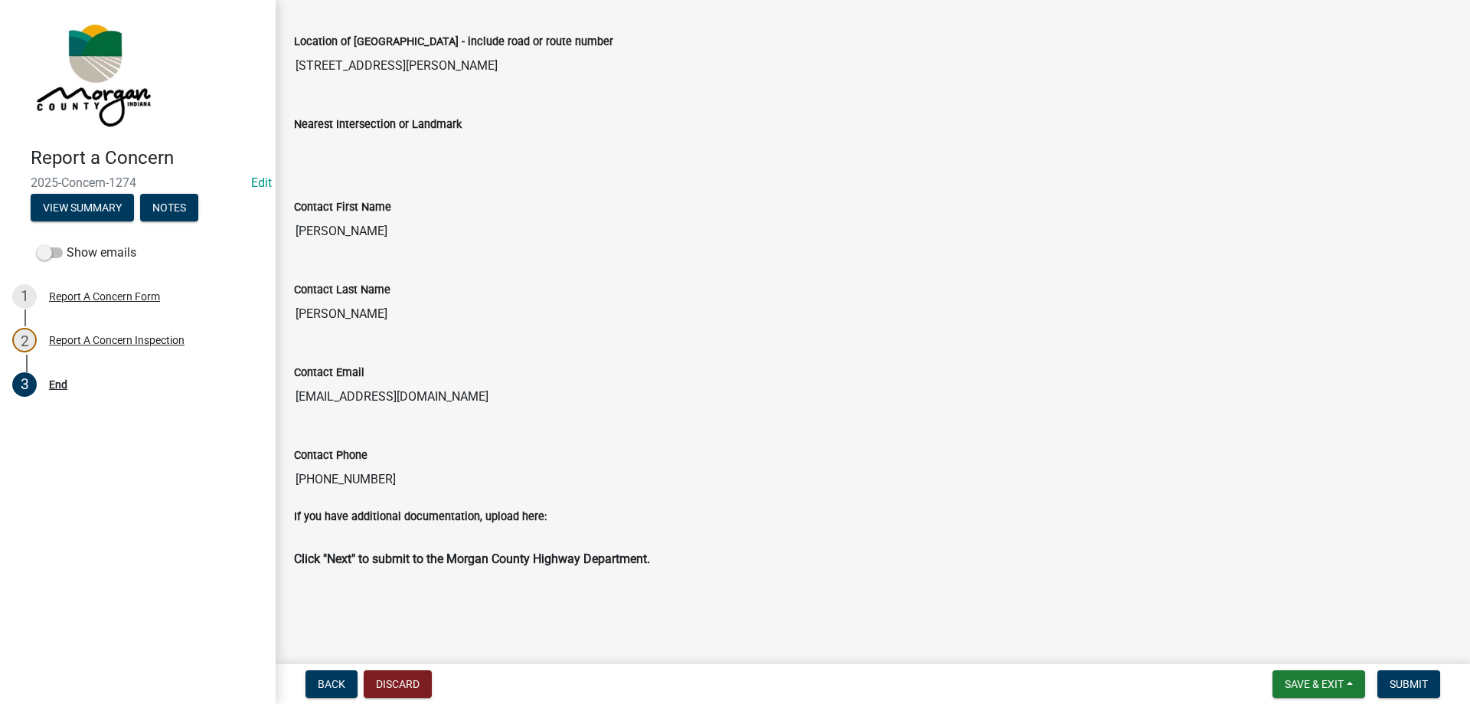
scroll to position [484, 0]
click at [1403, 681] on span "Submit" at bounding box center [1409, 684] width 38 height 12
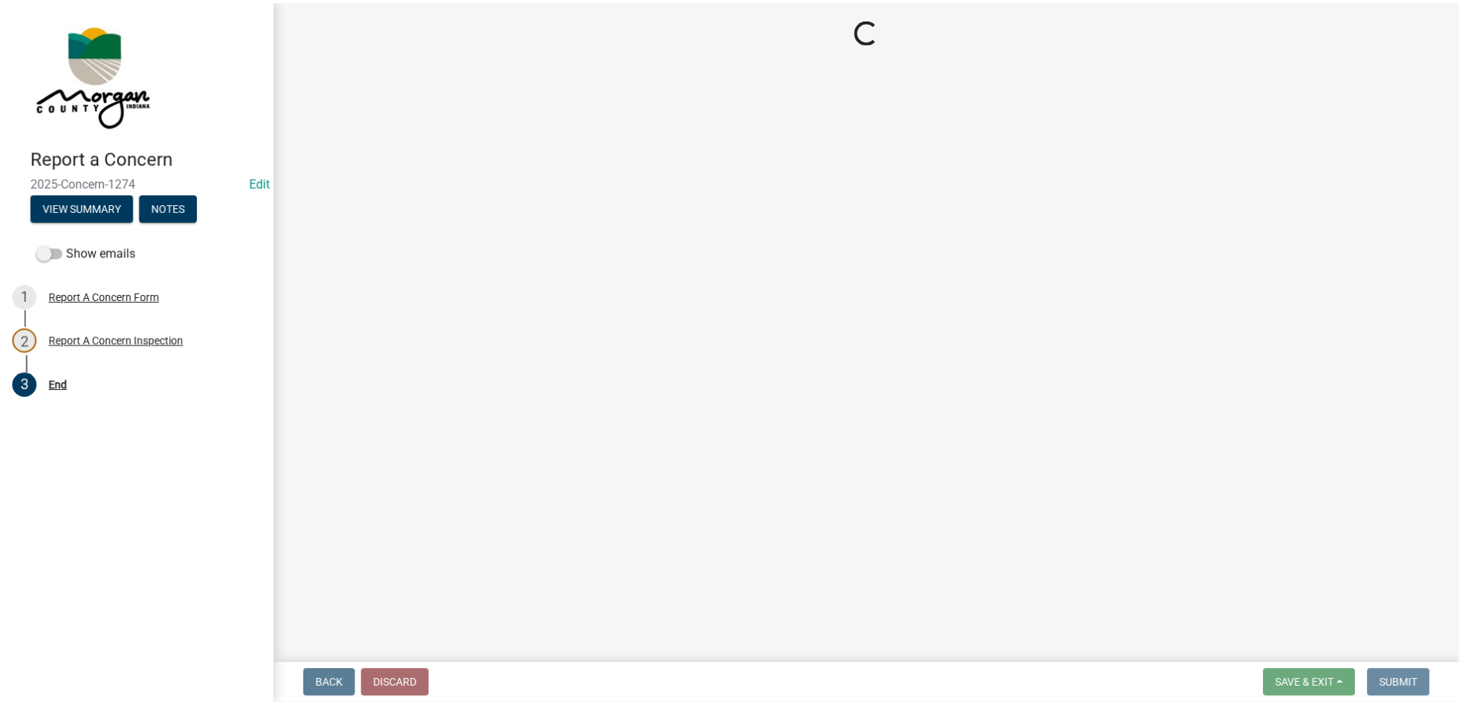
scroll to position [0, 0]
